Goal: Transaction & Acquisition: Purchase product/service

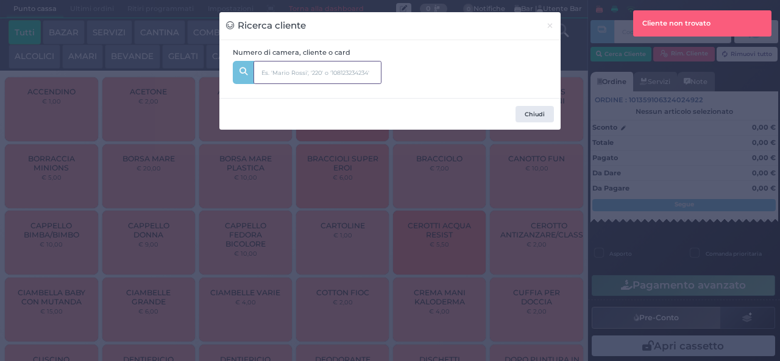
click at [272, 74] on input "text" at bounding box center [318, 72] width 128 height 23
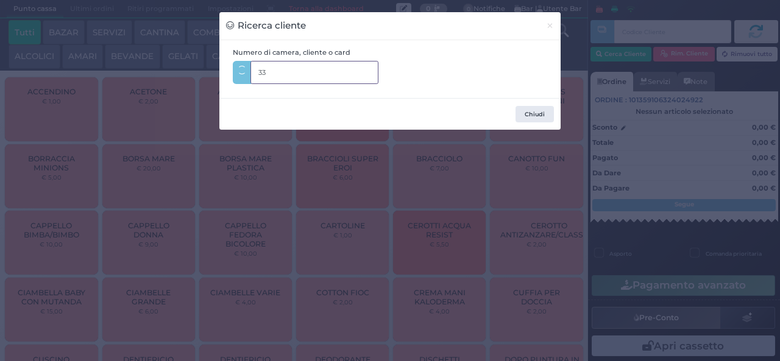
type input "335"
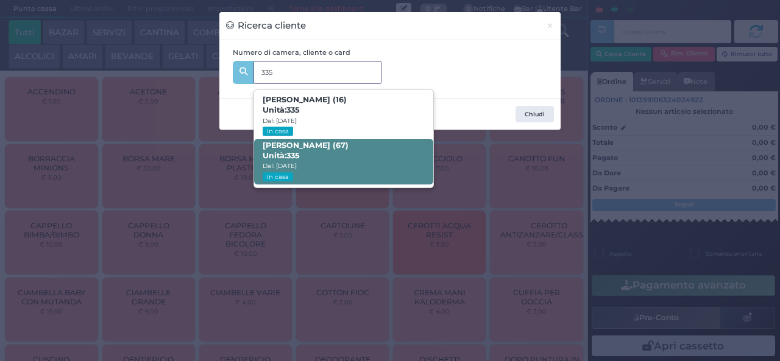
click at [293, 152] on strong "335" at bounding box center [292, 155] width 13 height 9
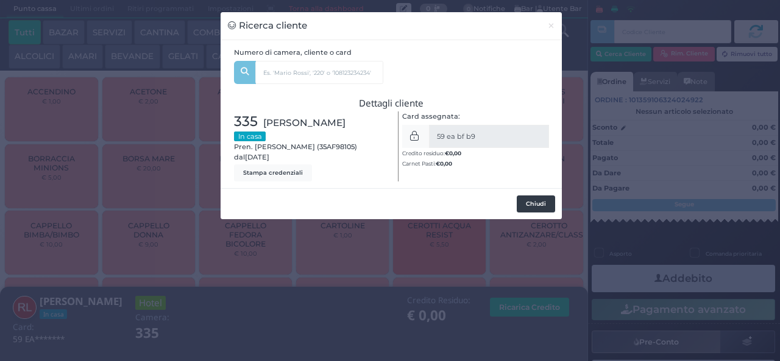
click at [528, 207] on button "Chiudi" at bounding box center [536, 204] width 38 height 17
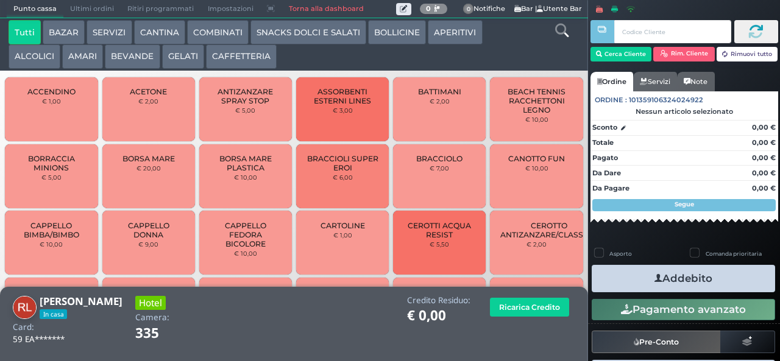
click at [82, 65] on button "AMARI" at bounding box center [82, 56] width 41 height 24
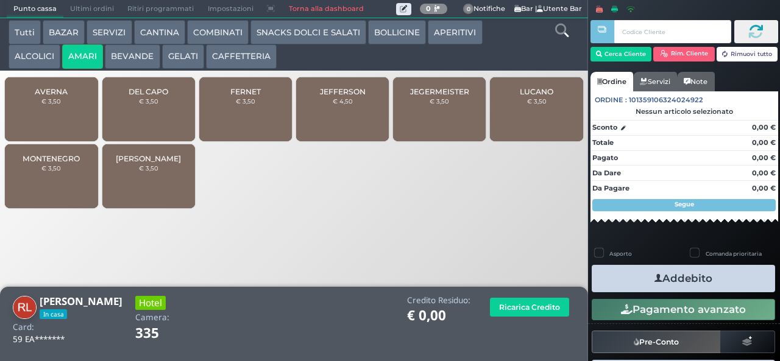
click at [428, 128] on div "JEGERMEISTER € 3,50" at bounding box center [439, 109] width 93 height 64
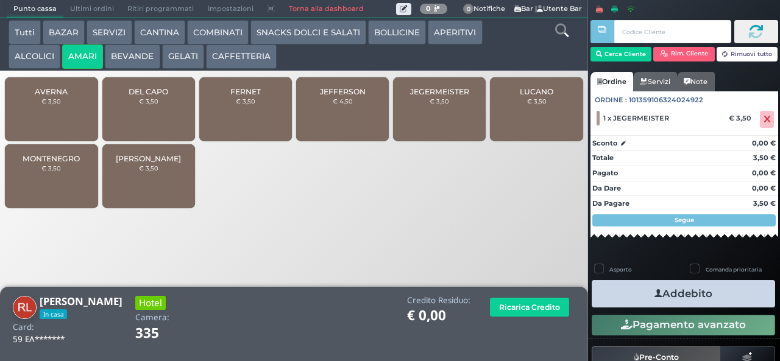
click at [27, 62] on button "ALCOLICI" at bounding box center [35, 56] width 52 height 24
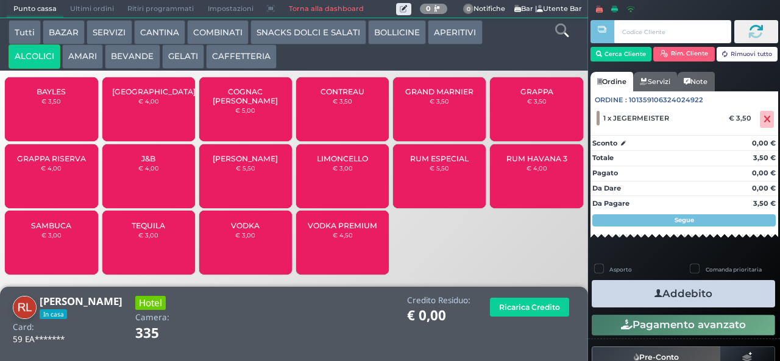
click at [332, 185] on div "LIMONCELLO € 3,00" at bounding box center [342, 176] width 93 height 64
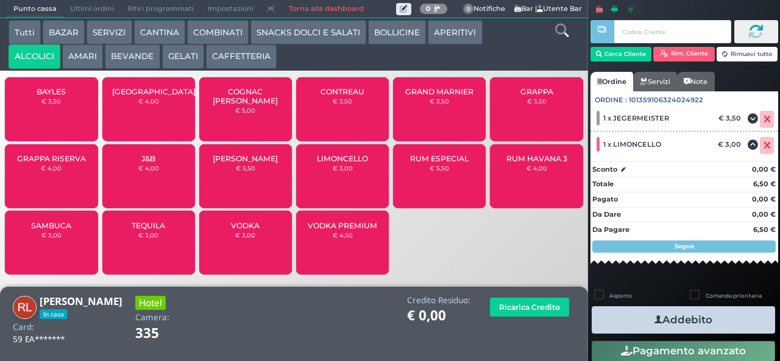
click at [624, 317] on button "Addebito" at bounding box center [683, 320] width 183 height 27
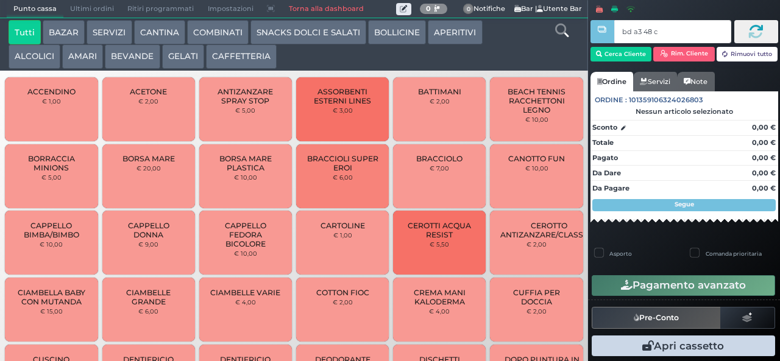
type input "bd a3 48 c3"
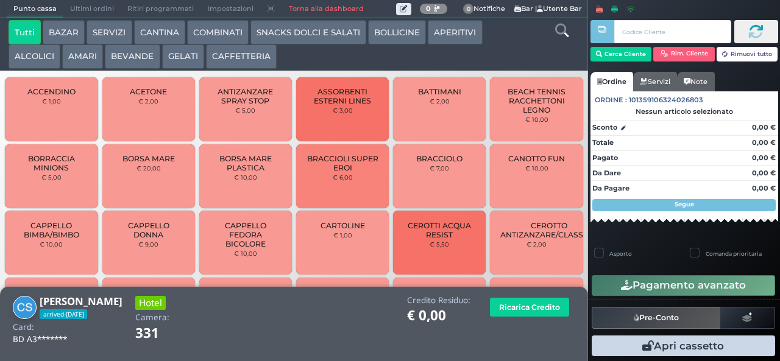
click at [125, 67] on button "BEVANDE" at bounding box center [132, 56] width 55 height 24
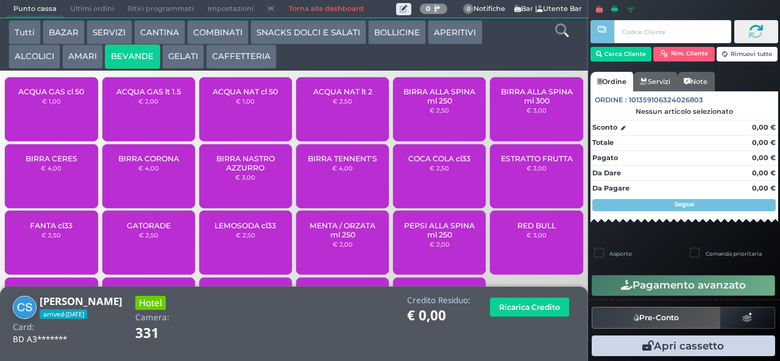
click at [315, 96] on span "ACQUA NAT lt 2" at bounding box center [342, 91] width 59 height 9
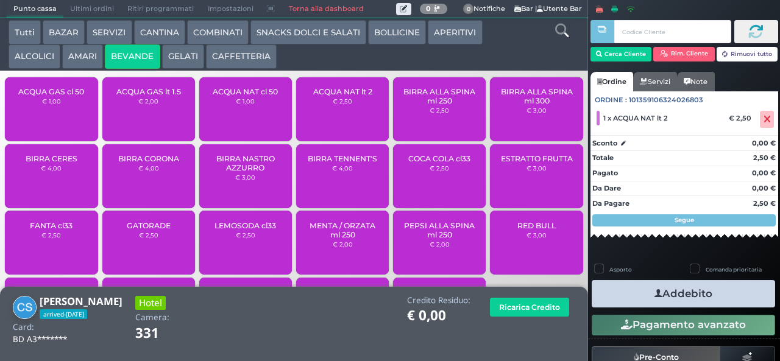
click at [634, 299] on button "Addebito" at bounding box center [683, 293] width 183 height 27
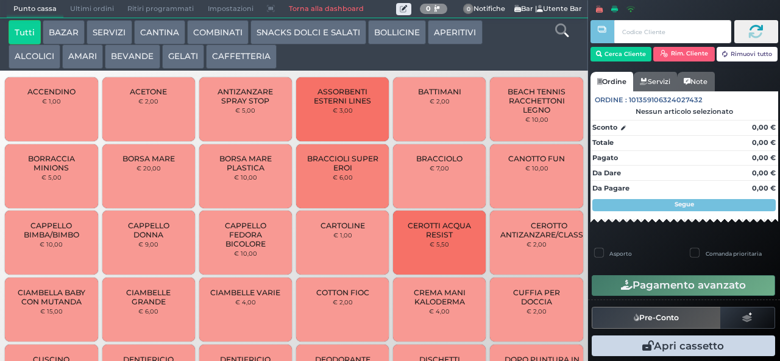
click at [222, 65] on button "CAFFETTERIA" at bounding box center [241, 56] width 71 height 24
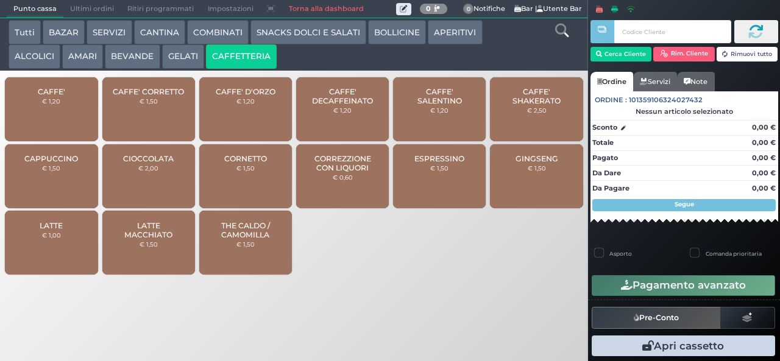
click at [206, 44] on button "CAFFETTERIA" at bounding box center [241, 56] width 71 height 24
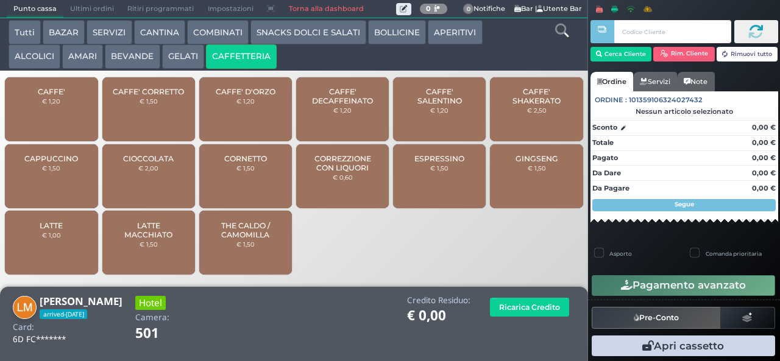
click at [447, 104] on span "CAFFE' SALENTINO" at bounding box center [439, 96] width 73 height 18
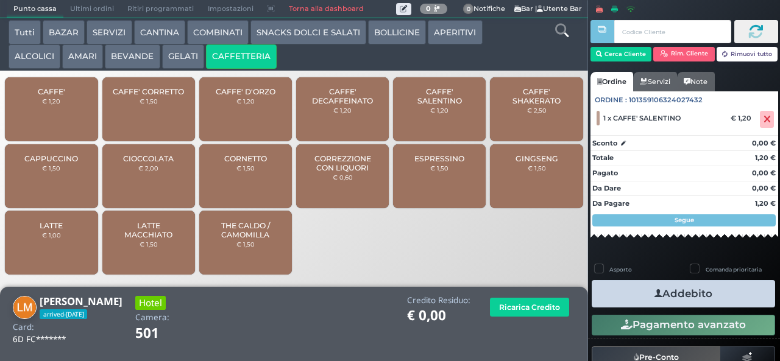
click at [697, 294] on button "Addebito" at bounding box center [683, 293] width 183 height 27
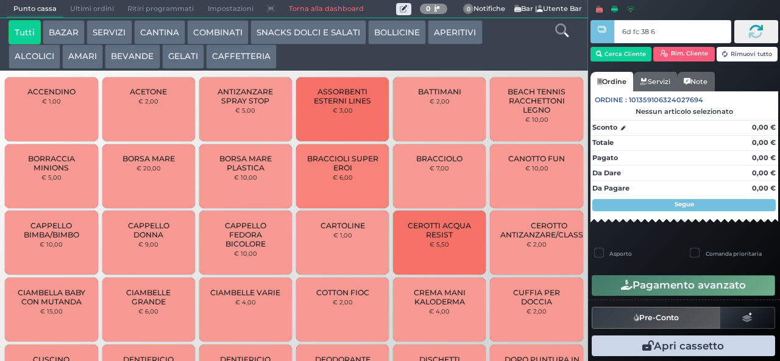
type input "6d fc 38 67"
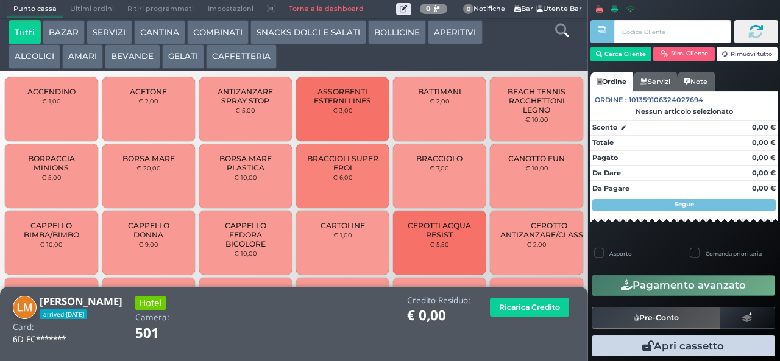
click at [223, 58] on button "CAFFETTERIA" at bounding box center [241, 56] width 71 height 24
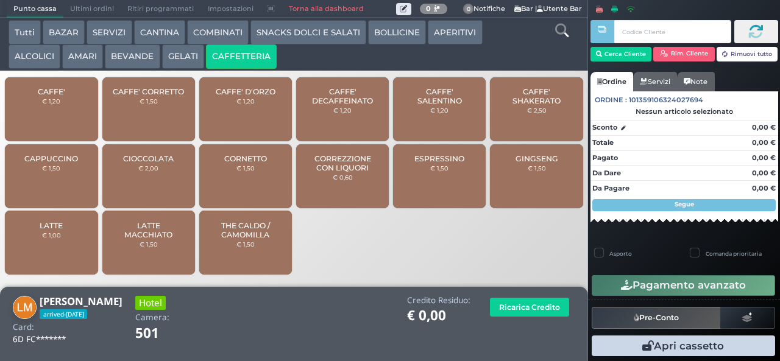
click at [428, 105] on span "CAFFE' SALENTINO" at bounding box center [439, 96] width 73 height 18
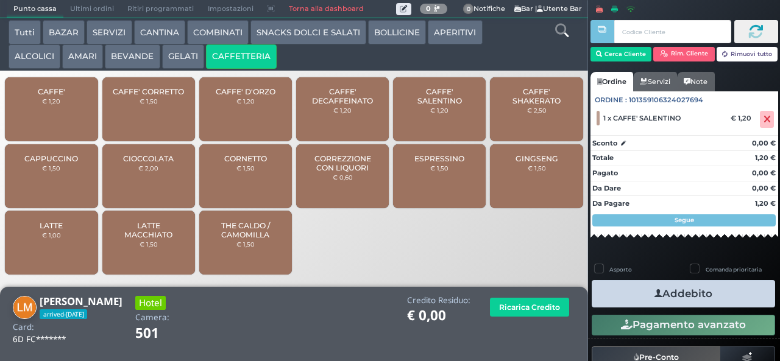
click at [629, 296] on button "Addebito" at bounding box center [683, 293] width 183 height 27
